Goal: Book appointment/travel/reservation

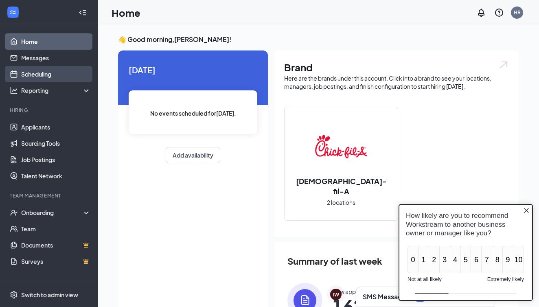
click at [55, 73] on link "Scheduling" at bounding box center [56, 74] width 70 height 16
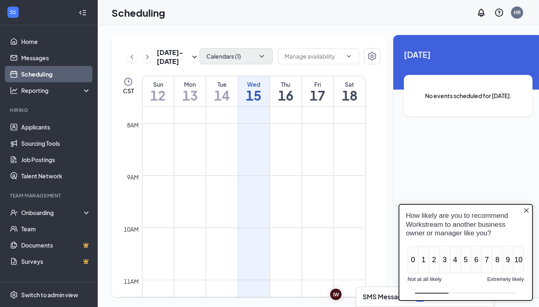
click at [258, 57] on icon "ChevronDown" at bounding box center [262, 56] width 8 height 8
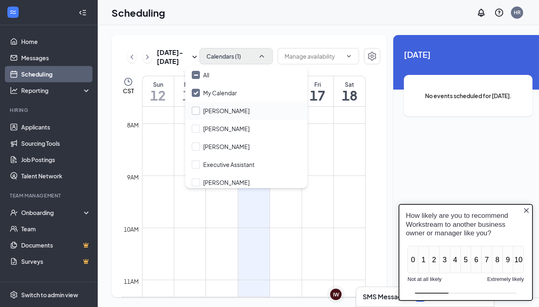
click at [232, 112] on div "[PERSON_NAME]" at bounding box center [226, 111] width 46 height 8
click at [232, 112] on input "[PERSON_NAME]" at bounding box center [221, 111] width 58 height 8
click at [193, 112] on div at bounding box center [196, 111] width 8 height 8
click at [193, 112] on input "[PERSON_NAME]" at bounding box center [221, 111] width 58 height 8
click at [195, 112] on div at bounding box center [196, 111] width 8 height 8
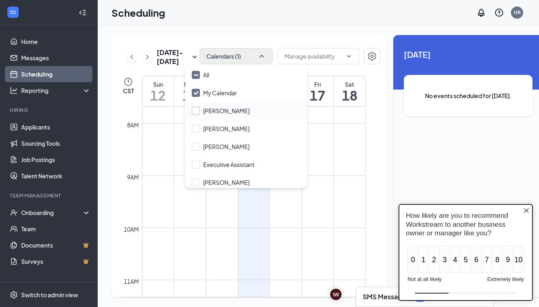
click at [195, 112] on input "[PERSON_NAME]" at bounding box center [221, 111] width 58 height 8
click at [195, 110] on label "[PERSON_NAME]" at bounding box center [221, 111] width 58 height 8
click at [195, 110] on input "[PERSON_NAME]" at bounding box center [221, 111] width 58 height 8
checkbox input "true"
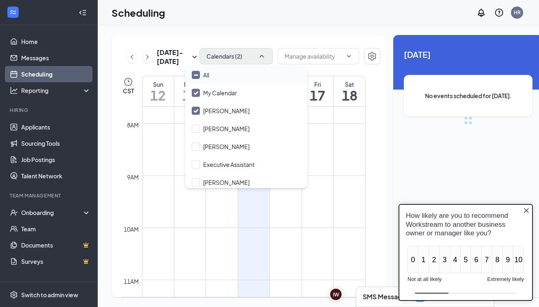
click at [233, 81] on div "All" at bounding box center [246, 75] width 122 height 18
checkbox input "true"
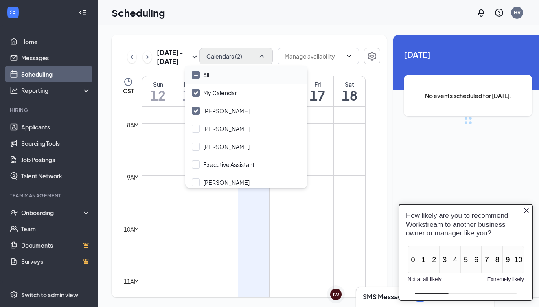
checkbox input "true"
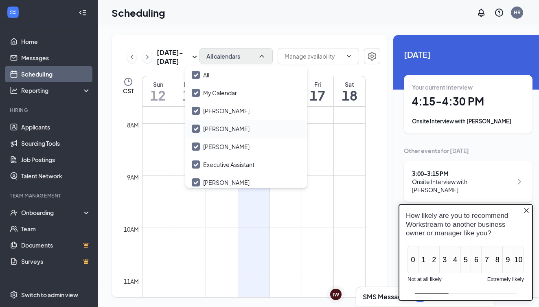
click at [195, 130] on icon "Checkmark" at bounding box center [196, 128] width 4 height 3
click at [195, 130] on input "[PERSON_NAME]" at bounding box center [221, 129] width 58 height 8
checkbox input "true"
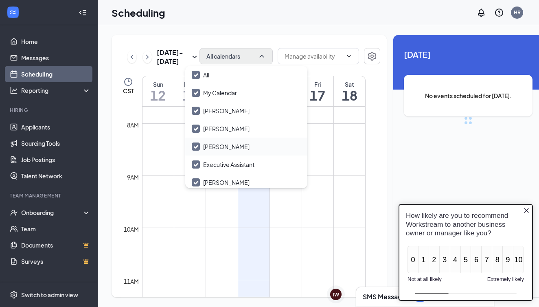
click at [195, 153] on div "[PERSON_NAME]" at bounding box center [246, 147] width 122 height 18
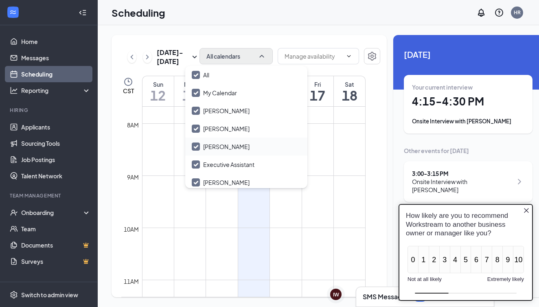
checkbox input "false"
click at [194, 166] on icon "Checkmark" at bounding box center [196, 164] width 7 height 7
click at [194, 166] on input "Executive Assistant" at bounding box center [223, 164] width 63 height 8
checkbox input "true"
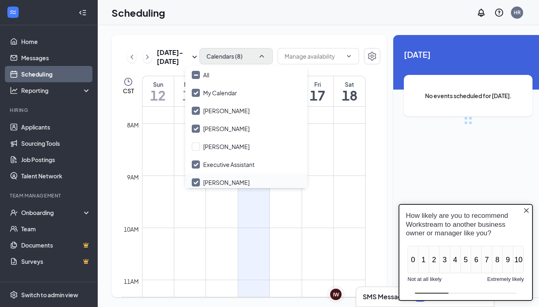
click at [195, 186] on div at bounding box center [196, 182] width 8 height 8
click at [195, 186] on input "[PERSON_NAME]" at bounding box center [221, 182] width 58 height 8
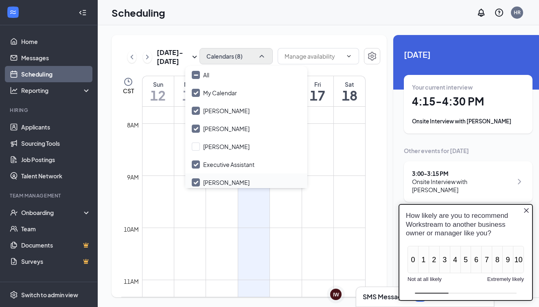
click at [198, 177] on div "[PERSON_NAME]" at bounding box center [246, 182] width 122 height 18
checkbox input "false"
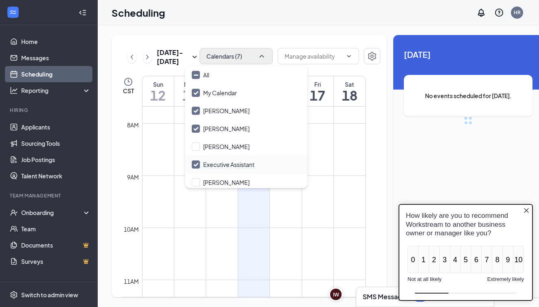
click at [198, 166] on icon "Checkmark" at bounding box center [196, 164] width 7 height 7
click at [198, 166] on input "Executive Assistant" at bounding box center [223, 164] width 63 height 8
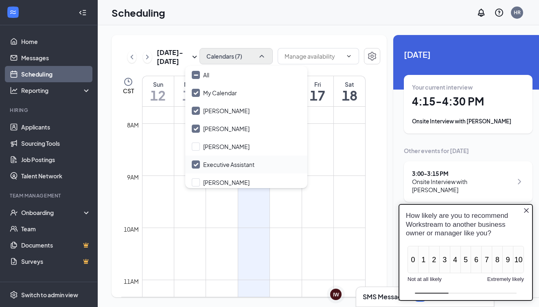
click at [197, 165] on icon "Checkmark" at bounding box center [196, 164] width 7 height 7
click at [197, 165] on input "Executive Assistant" at bounding box center [223, 164] width 63 height 8
click at [197, 165] on icon "Checkmark" at bounding box center [196, 164] width 7 height 7
click at [197, 165] on input "Executive Assistant" at bounding box center [223, 164] width 63 height 8
checkbox input "true"
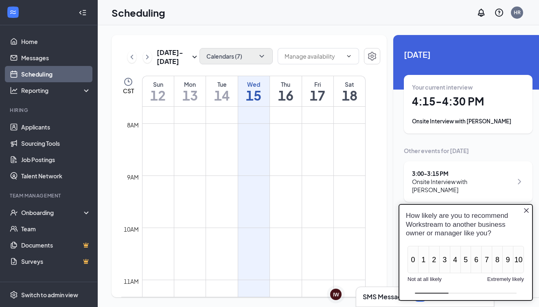
click at [336, 85] on div "[DATE] - [DATE] Calendars (7) CST Sun 12 Mon 13 Tue 14 Wed 15 Thu 16 Fri 17 Sat…" at bounding box center [249, 166] width 275 height 262
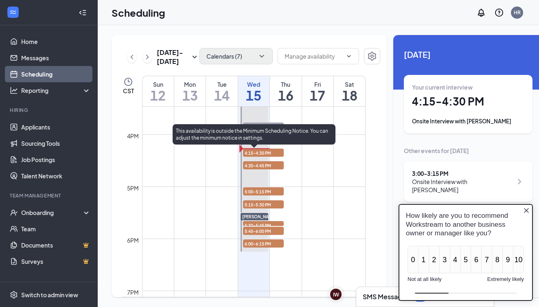
scroll to position [806, 0]
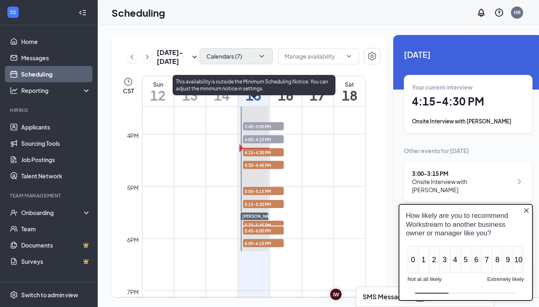
click at [272, 156] on span "4:15-4:30 PM" at bounding box center [263, 152] width 41 height 8
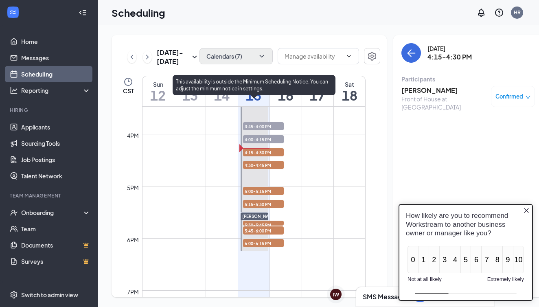
click at [268, 143] on span "4:00-4:15 PM" at bounding box center [263, 139] width 41 height 8
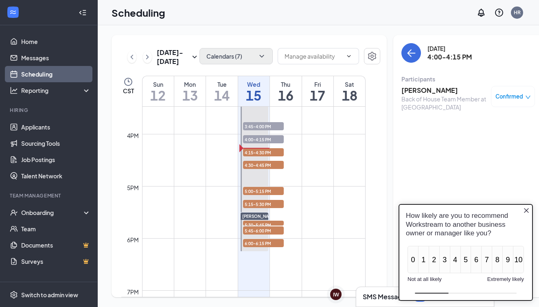
click at [409, 91] on h3 "[PERSON_NAME]" at bounding box center [443, 90] width 85 height 9
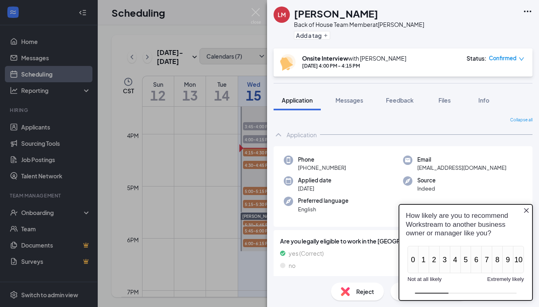
click at [526, 211] on icon "Close button" at bounding box center [526, 210] width 5 height 5
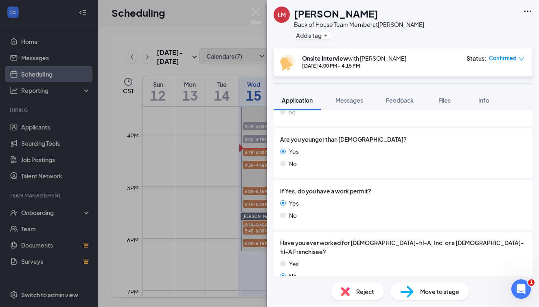
scroll to position [160, 0]
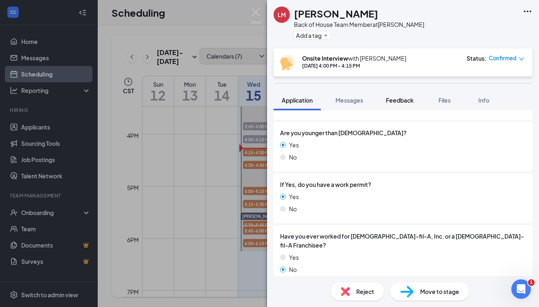
click at [409, 103] on span "Feedback" at bounding box center [400, 99] width 28 height 7
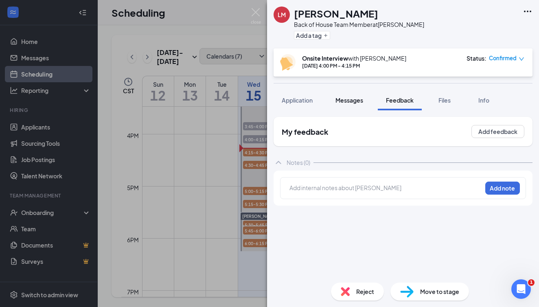
click at [345, 104] on button "Messages" at bounding box center [349, 100] width 44 height 20
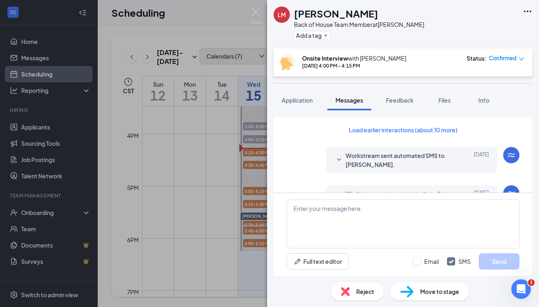
scroll to position [324, 0]
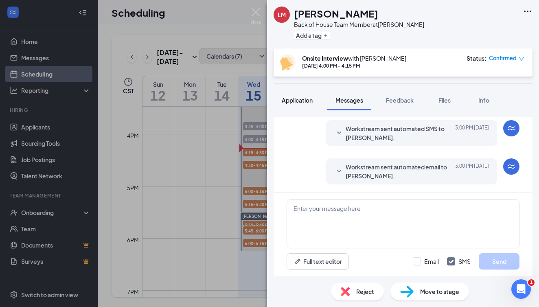
click at [304, 101] on span "Application" at bounding box center [297, 99] width 31 height 7
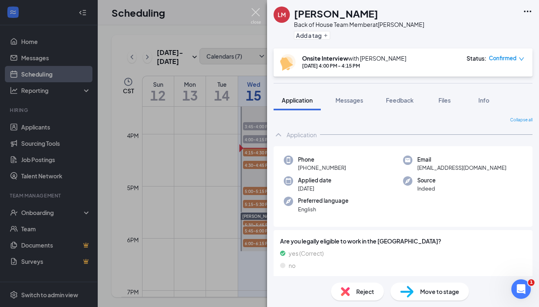
click at [256, 11] on img at bounding box center [256, 16] width 10 height 16
